Goal: Task Accomplishment & Management: Manage account settings

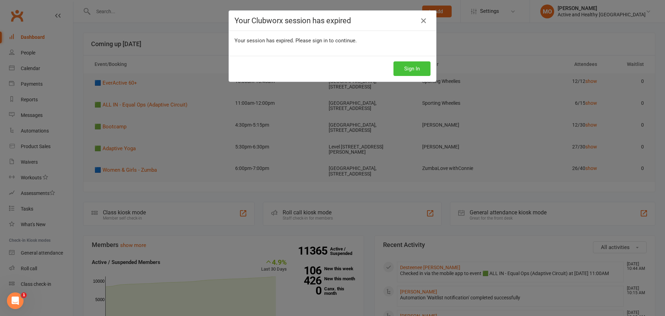
click at [401, 67] on button "Sign In" at bounding box center [411, 68] width 37 height 15
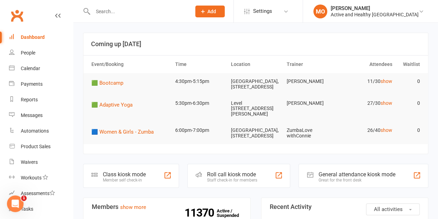
click at [42, 36] on div "Dashboard" at bounding box center [33, 37] width 24 height 6
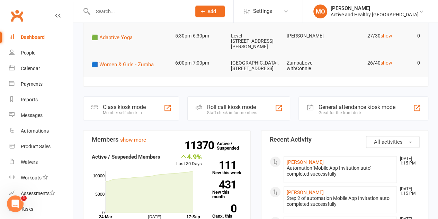
scroll to position [69, 0]
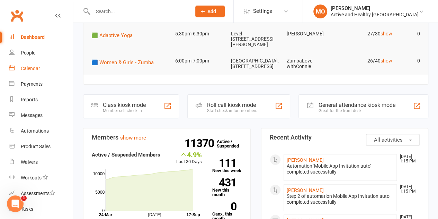
click at [27, 70] on div "Calendar" at bounding box center [30, 68] width 19 height 6
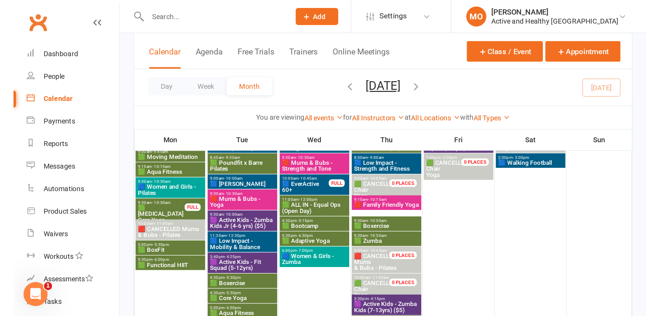
scroll to position [69, 0]
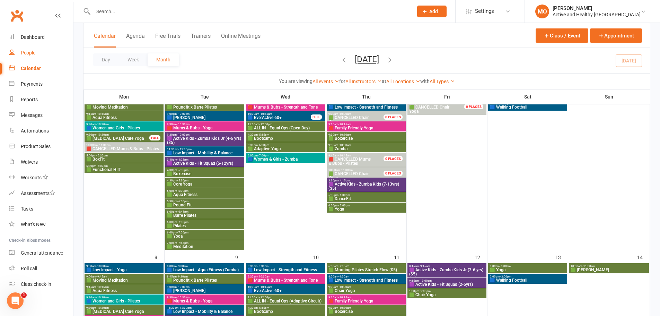
click at [24, 52] on div "People" at bounding box center [28, 53] width 15 height 6
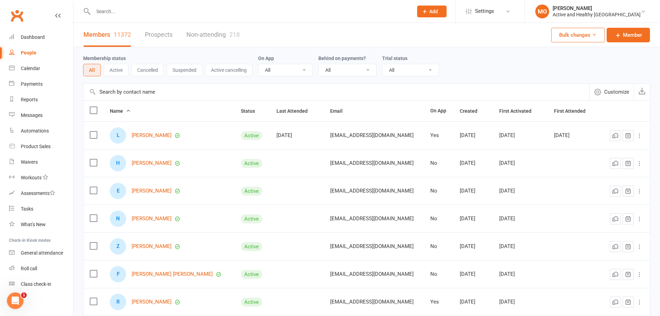
click at [142, 89] on input "text" at bounding box center [336, 91] width 506 height 17
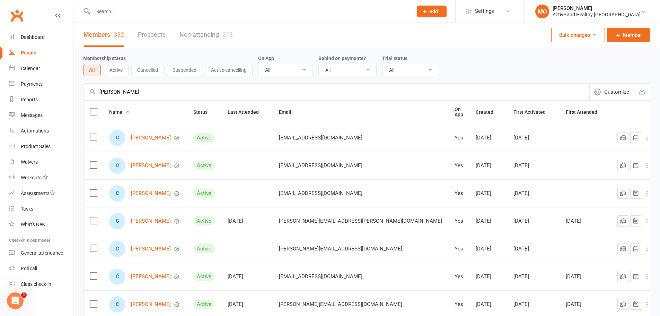
type input "[PERSON_NAME]"
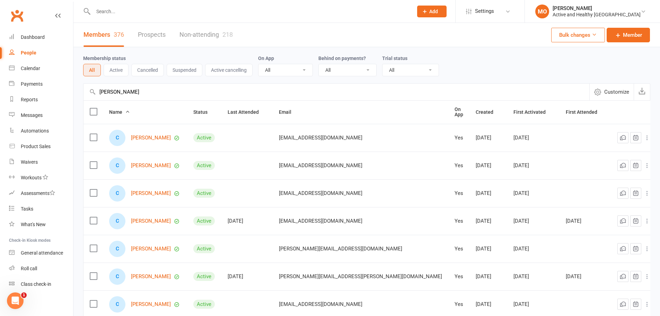
drag, startPoint x: 152, startPoint y: 95, endPoint x: 0, endPoint y: 92, distance: 152.1
click at [0, 92] on ui-view "Prospect Member Non-attending contact Class / event Appointment Task Membership…" at bounding box center [330, 227] width 660 height 450
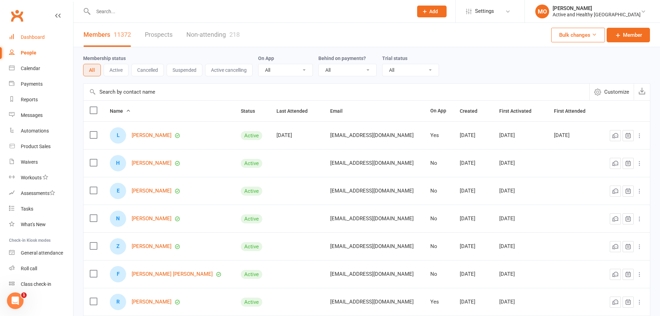
click at [27, 42] on link "Dashboard" at bounding box center [41, 37] width 64 height 16
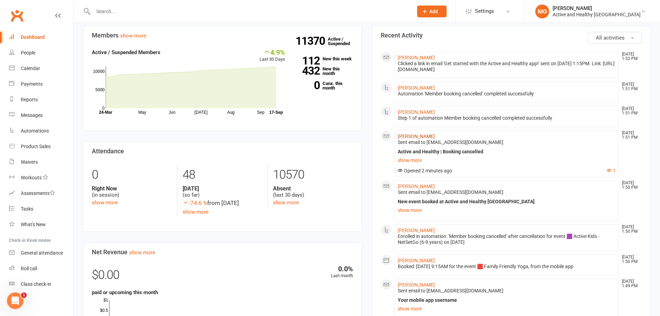
scroll to position [173, 0]
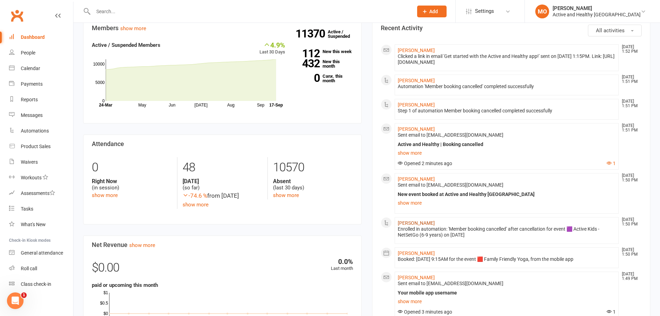
click at [422, 220] on link "[PERSON_NAME]" at bounding box center [416, 223] width 37 height 6
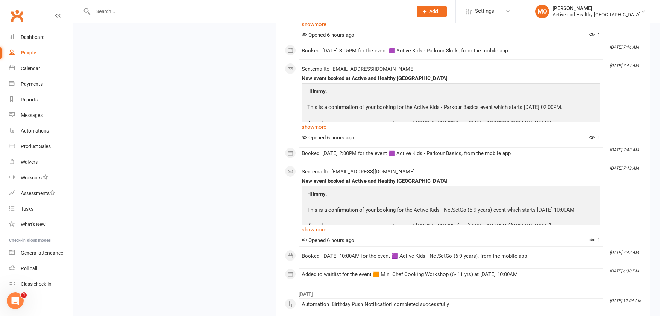
scroll to position [866, 0]
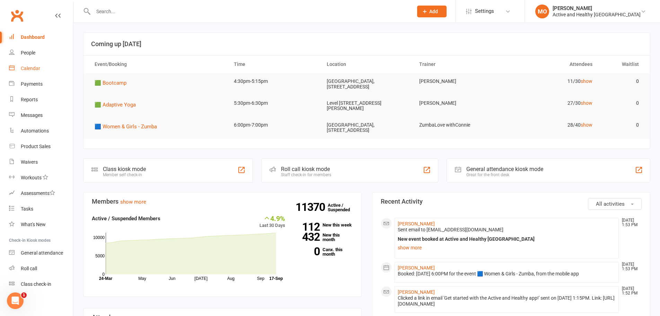
click at [41, 64] on link "Calendar" at bounding box center [41, 69] width 64 height 16
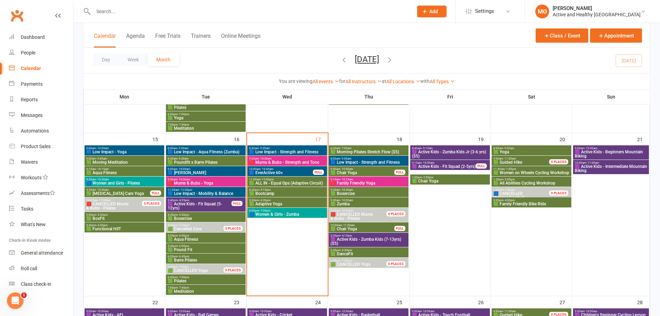
scroll to position [346, 0]
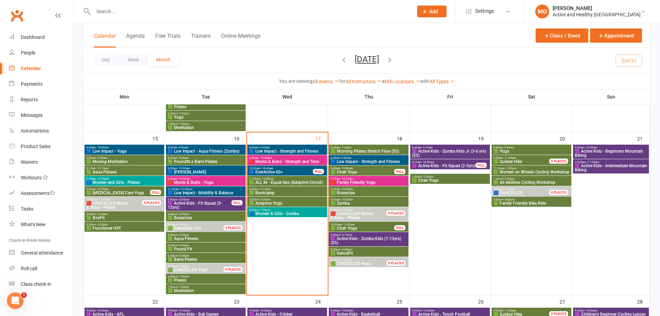
click at [294, 170] on span "🟦 EverActive 60+" at bounding box center [281, 172] width 64 height 4
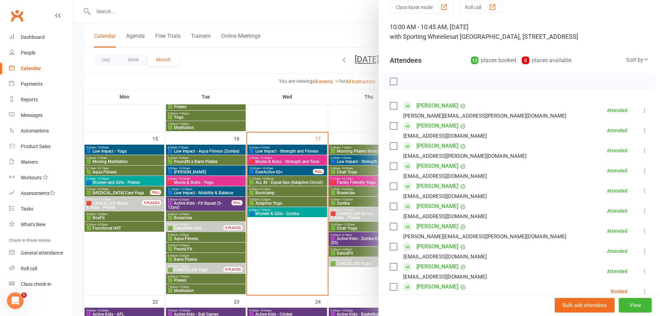
scroll to position [104, 0]
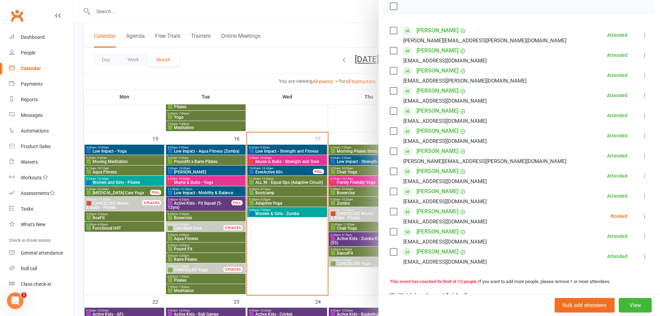
click at [296, 187] on div at bounding box center [366, 158] width 586 height 316
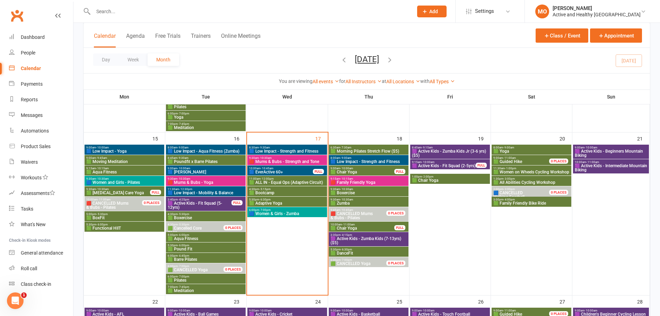
click at [296, 181] on span "🟩 ALL IN - Equal Ops (Adaptive Circuit)" at bounding box center [287, 182] width 77 height 4
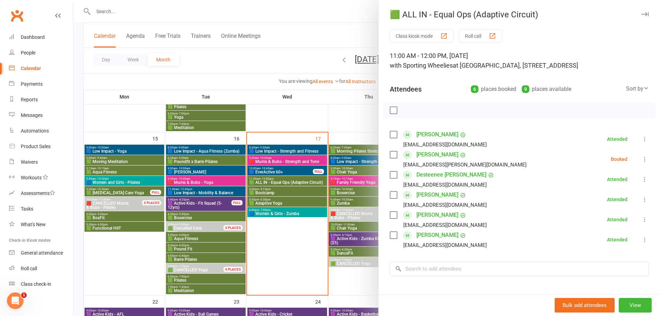
click at [257, 82] on div at bounding box center [366, 158] width 586 height 316
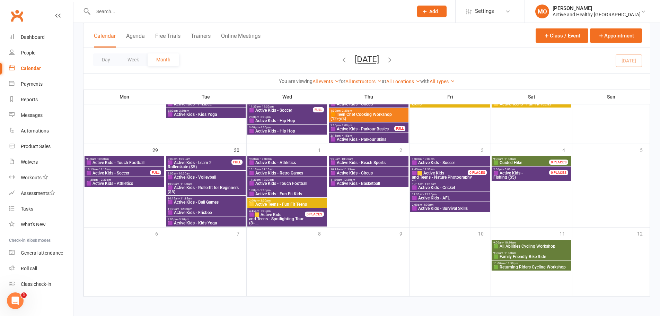
scroll to position [592, 0]
click at [544, 245] on span "🟩 All Abilities Cycling Workshop" at bounding box center [531, 245] width 77 height 4
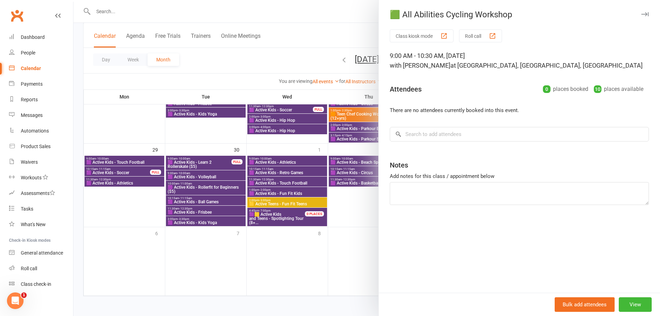
click at [203, 78] on div at bounding box center [366, 158] width 586 height 316
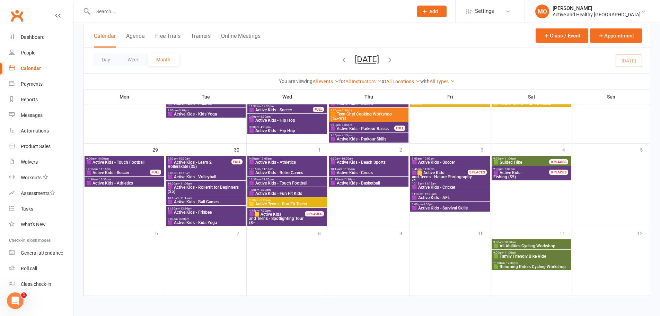
click at [547, 255] on span "🟩 Family Friendly Bike Ride" at bounding box center [531, 256] width 77 height 4
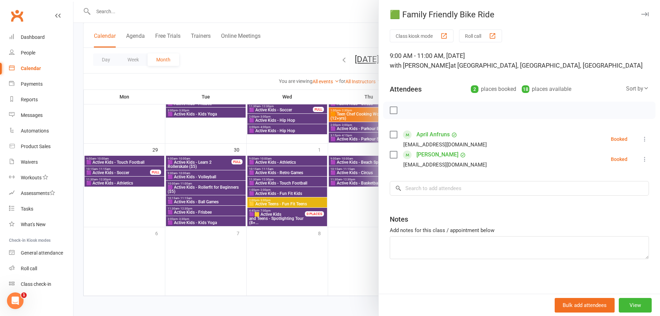
click at [227, 56] on div at bounding box center [366, 158] width 586 height 316
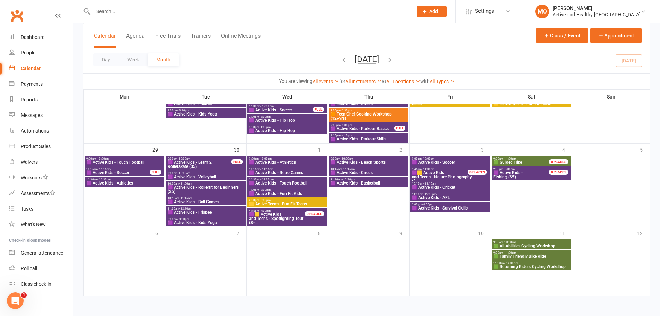
click at [561, 264] on span "🟩 Returning Riders Cycling Workshop" at bounding box center [531, 266] width 77 height 4
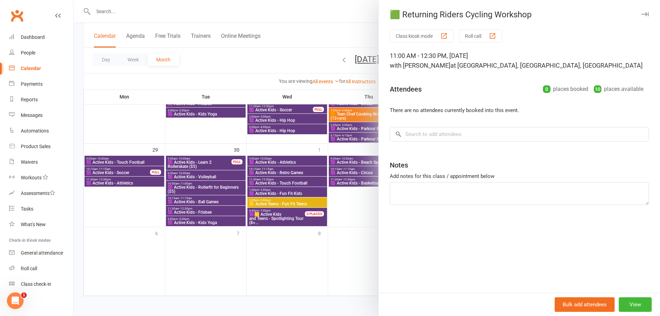
click at [227, 68] on div at bounding box center [366, 158] width 586 height 316
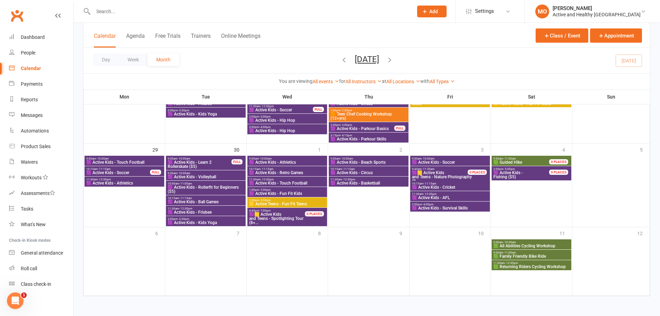
click at [393, 62] on icon "button" at bounding box center [390, 60] width 8 height 8
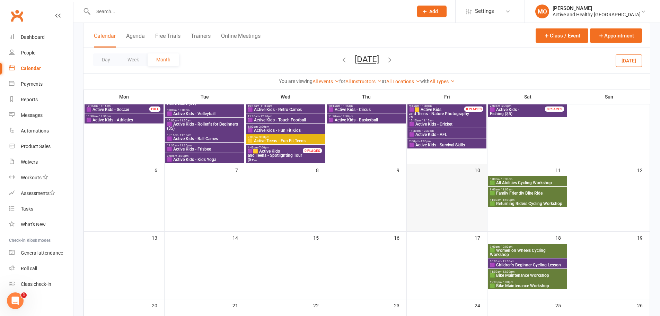
scroll to position [66, 0]
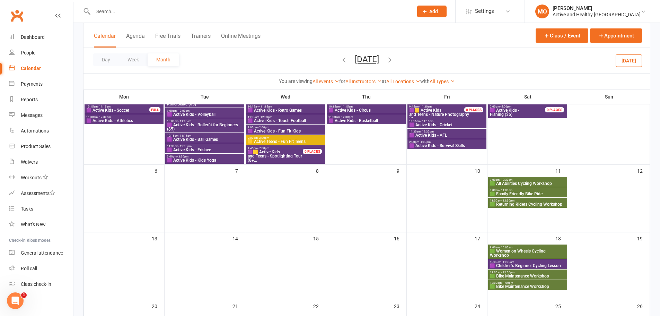
click at [533, 179] on span "9:00am - 10:30am" at bounding box center [527, 179] width 76 height 3
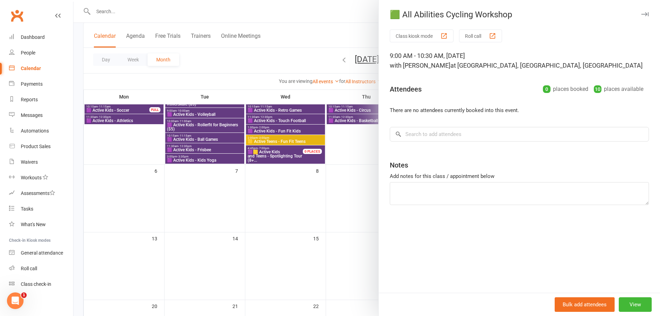
click at [250, 52] on div at bounding box center [366, 158] width 586 height 316
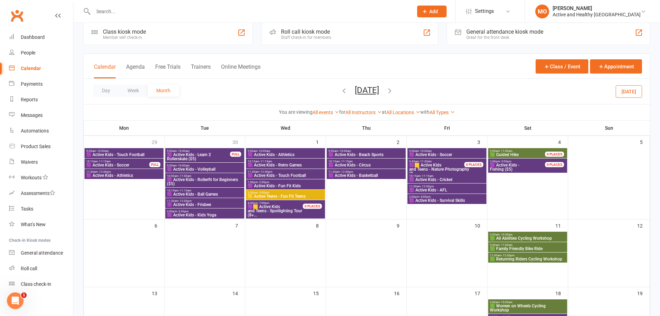
scroll to position [0, 0]
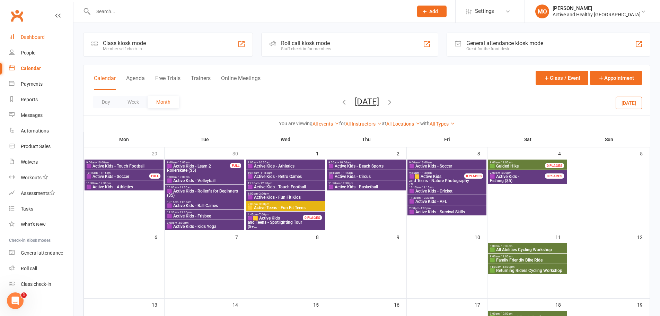
click at [30, 35] on div "Dashboard" at bounding box center [33, 37] width 24 height 6
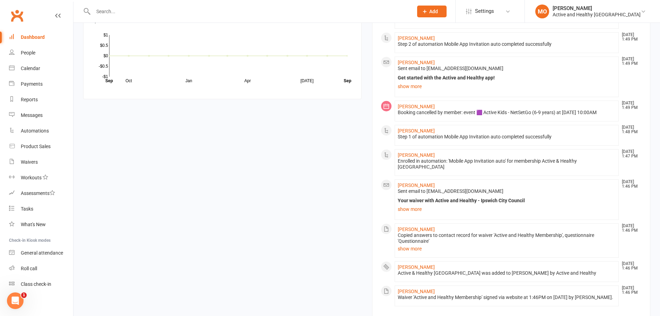
scroll to position [556, 0]
drag, startPoint x: 263, startPoint y: 225, endPoint x: 265, endPoint y: 221, distance: 5.0
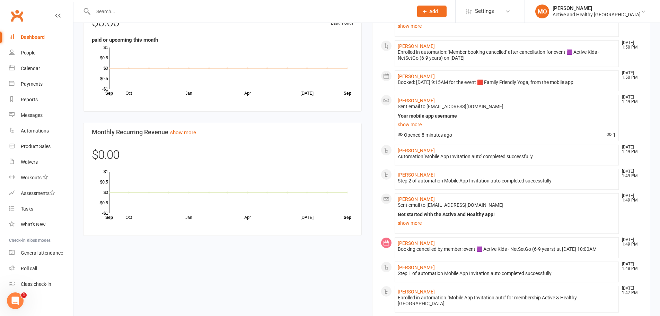
scroll to position [417, 0]
click at [37, 69] on div "Calendar" at bounding box center [30, 68] width 19 height 6
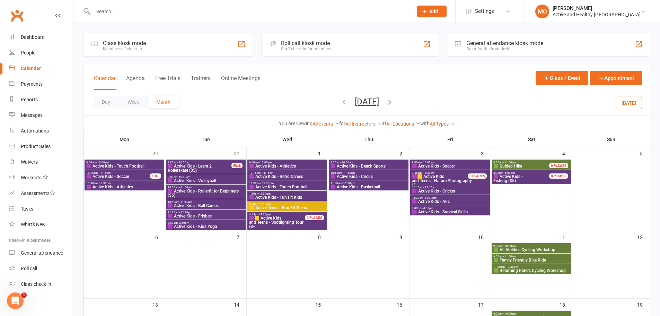
click at [340, 101] on icon "button" at bounding box center [344, 102] width 8 height 8
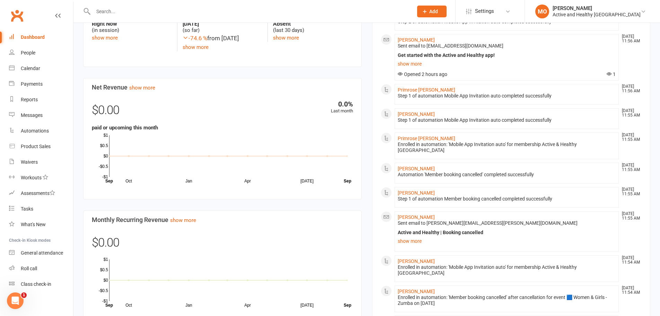
scroll to position [346, 0]
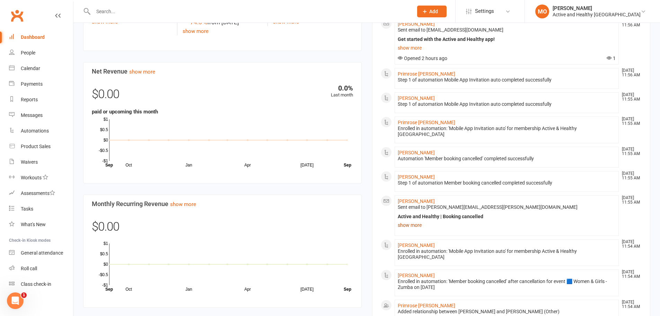
click at [405, 220] on link "show more" at bounding box center [507, 225] width 218 height 10
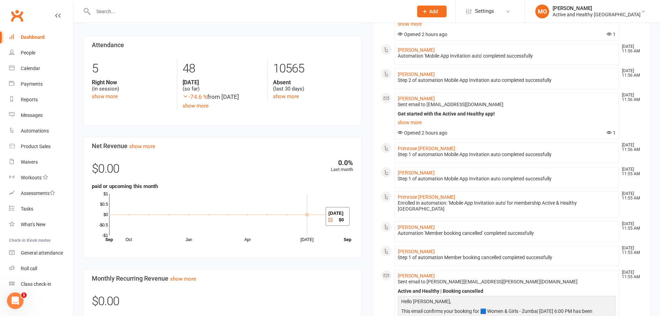
scroll to position [104, 0]
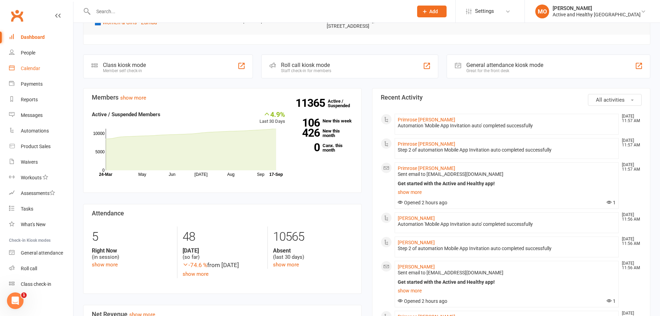
click at [35, 70] on div "Calendar" at bounding box center [30, 68] width 19 height 6
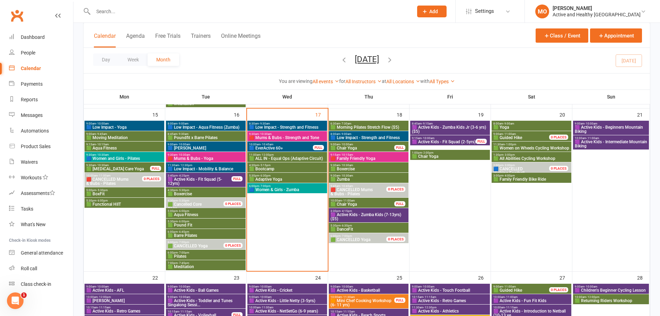
scroll to position [450, 0]
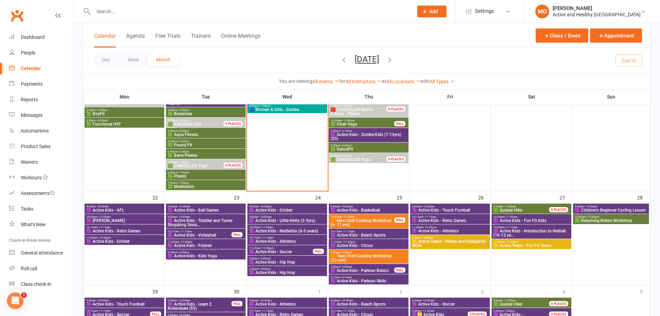
click at [361, 256] on span "🟧 Teen Chef Cooking Workshop (12+yrs)" at bounding box center [368, 258] width 77 height 8
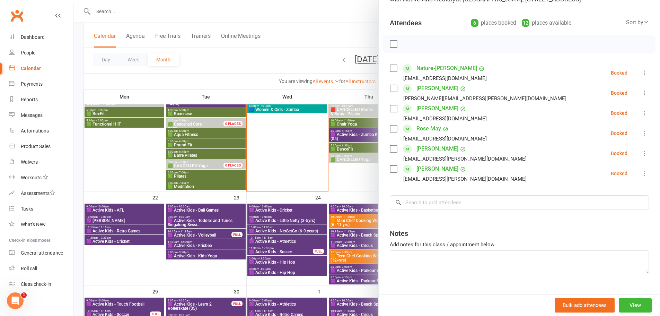
scroll to position [55, 0]
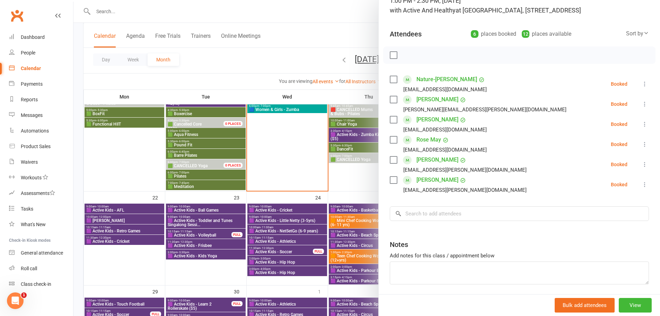
click at [265, 86] on div at bounding box center [366, 158] width 586 height 316
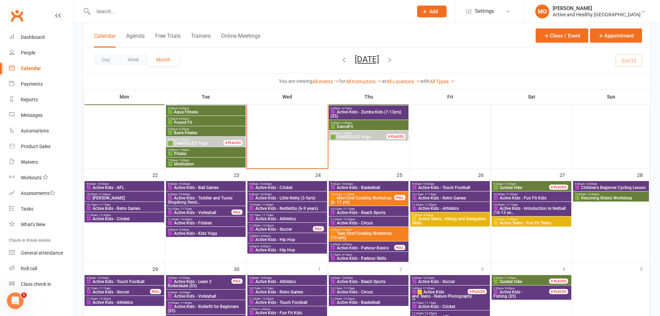
scroll to position [485, 0]
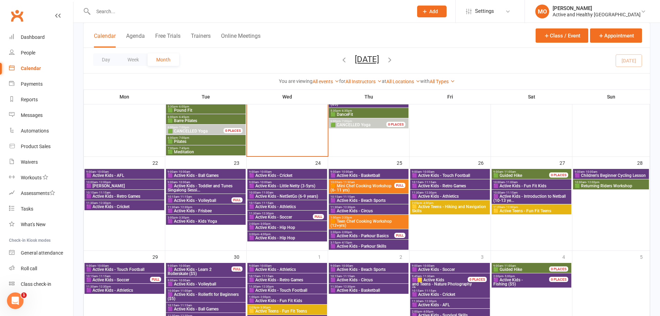
click at [128, 183] on span "10:00am - 12:00pm" at bounding box center [124, 181] width 77 height 3
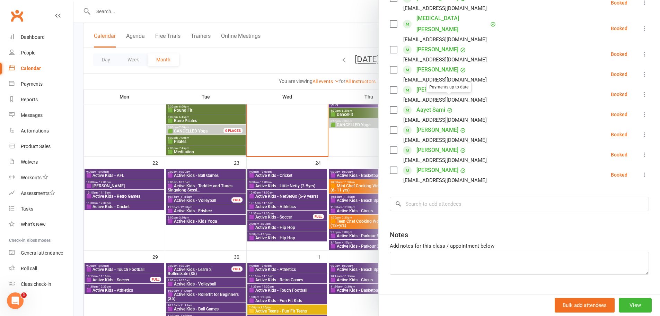
scroll to position [160, 0]
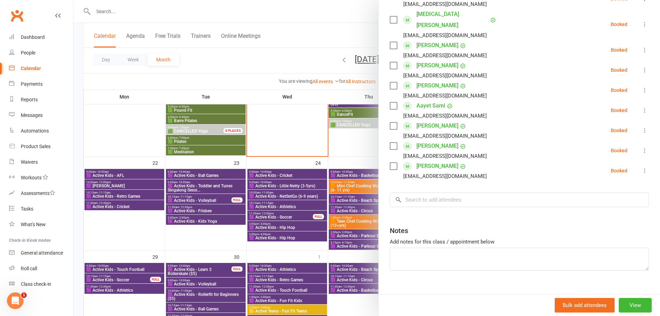
click at [116, 130] on div at bounding box center [366, 158] width 586 height 316
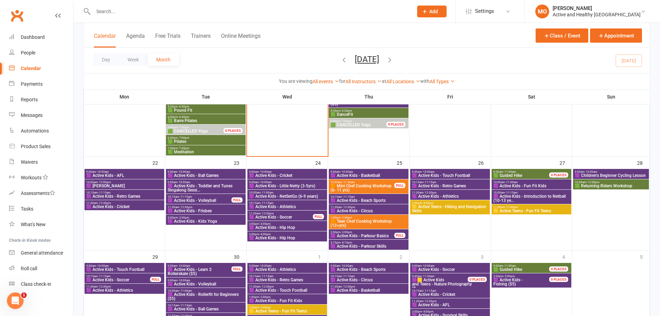
click at [136, 183] on span "10:00am - 12:00pm" at bounding box center [124, 181] width 77 height 3
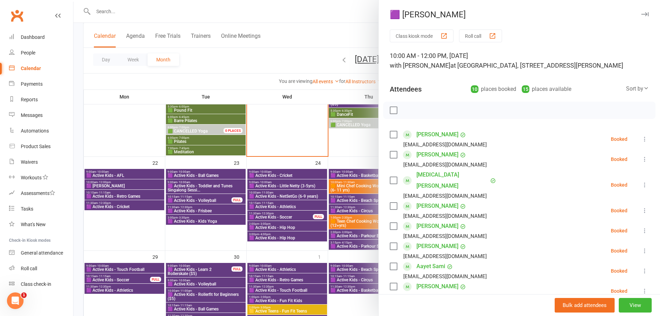
click at [269, 52] on div at bounding box center [366, 158] width 586 height 316
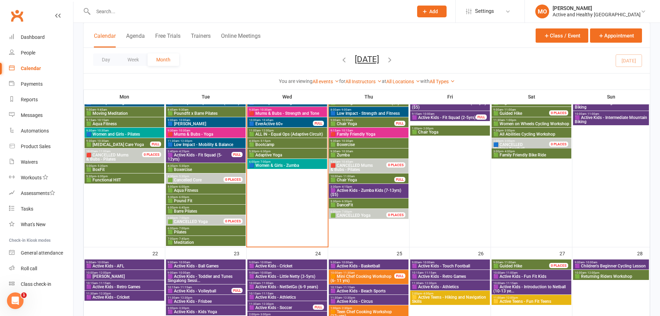
scroll to position [346, 0]
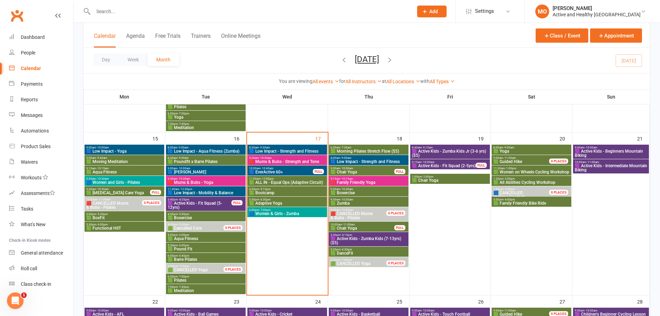
click at [458, 150] on span "🟪 Active Kids - Zumba Kids Jr (3-6 yrs) ($5)" at bounding box center [449, 153] width 77 height 8
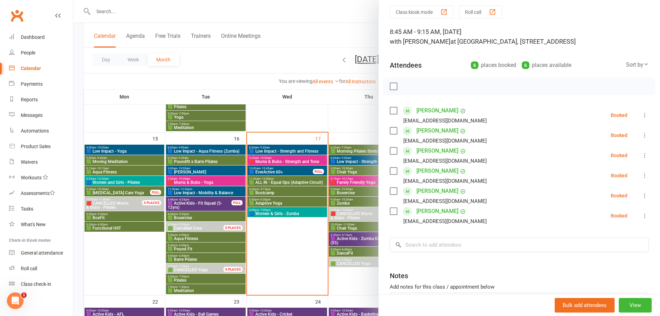
scroll to position [35, 0]
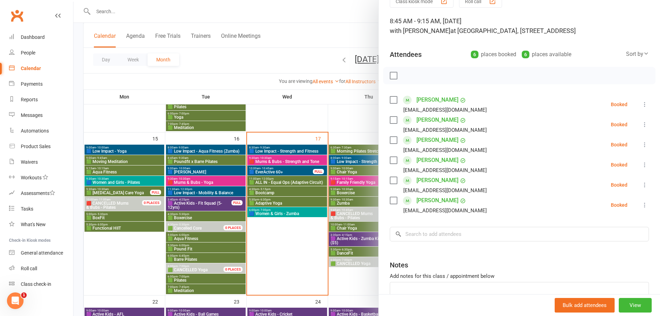
click at [319, 108] on div at bounding box center [366, 158] width 586 height 316
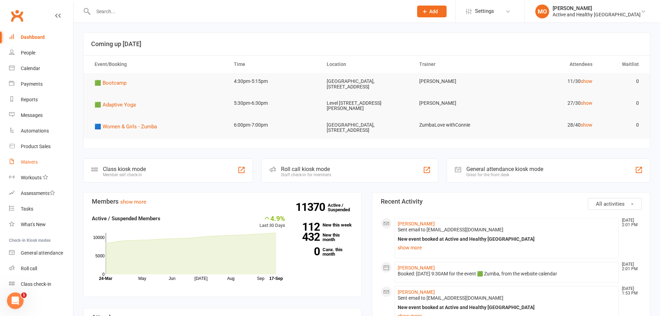
click at [35, 158] on link "Waivers" at bounding box center [41, 162] width 64 height 16
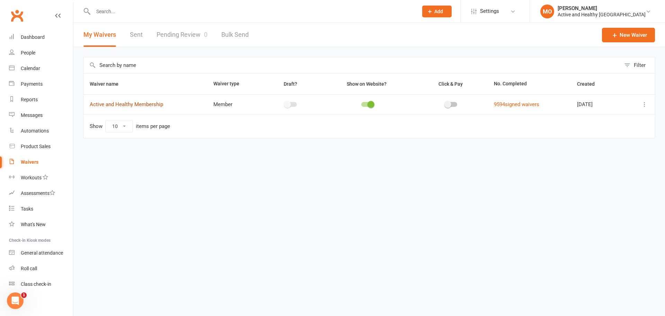
click at [155, 107] on link "Active and Healthy Membership" at bounding box center [126, 104] width 73 height 6
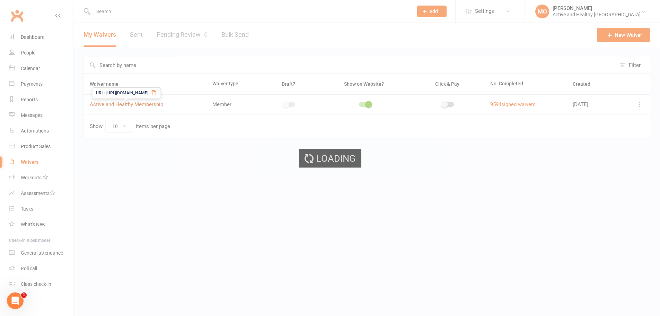
select select "select"
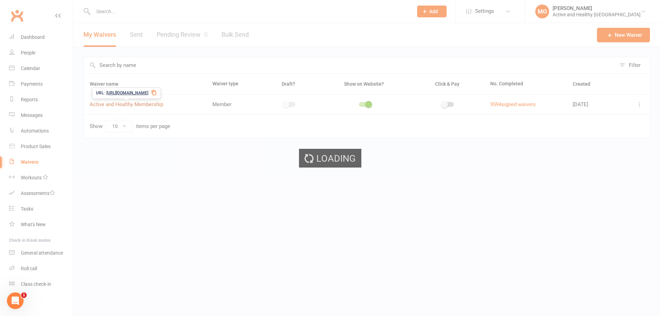
select select "select"
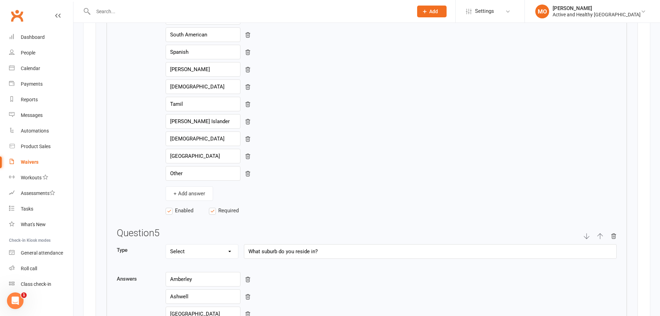
scroll to position [2217, 0]
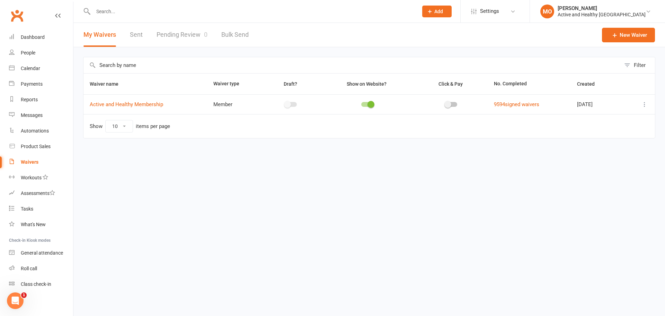
click at [643, 107] on icon at bounding box center [644, 104] width 7 height 7
click at [659, 85] on div "Filter Waiver name Waiver type Draft? Show on Website? Click & Pay No. Complete…" at bounding box center [369, 102] width 592 height 110
click at [497, 104] on link "9594 signed waivers" at bounding box center [516, 104] width 45 height 6
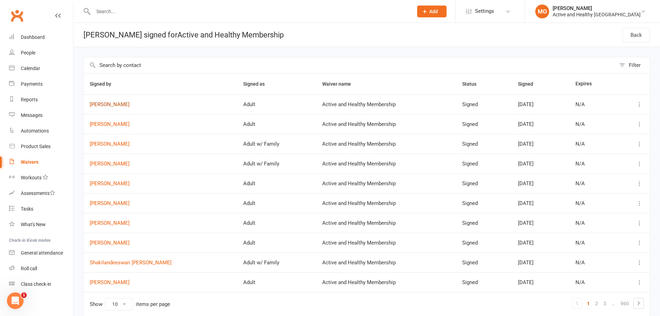
click at [113, 105] on link "[PERSON_NAME]" at bounding box center [160, 104] width 141 height 6
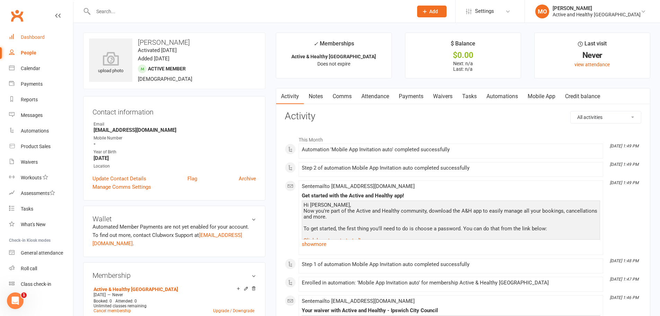
click at [33, 36] on div "Dashboard" at bounding box center [33, 37] width 24 height 6
